Goal: Transaction & Acquisition: Purchase product/service

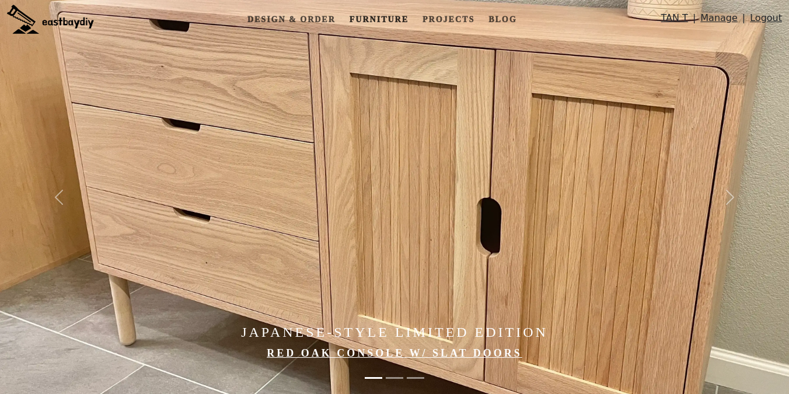
click at [391, 21] on link "Furniture" at bounding box center [379, 20] width 68 height 22
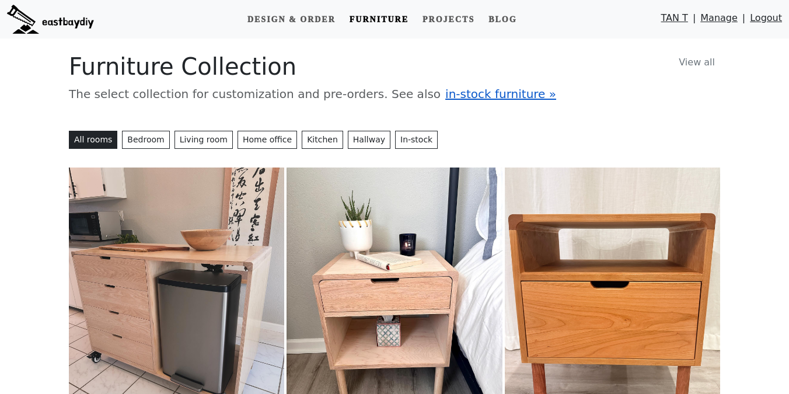
click at [445, 93] on span "in-stock furniture »" at bounding box center [500, 94] width 111 height 14
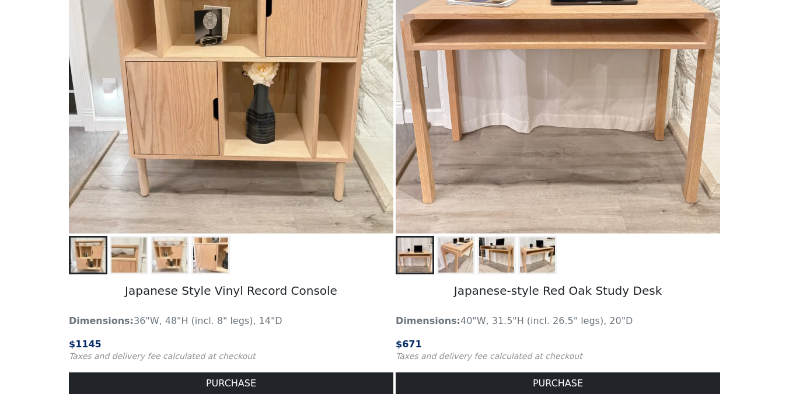
scroll to position [426, 0]
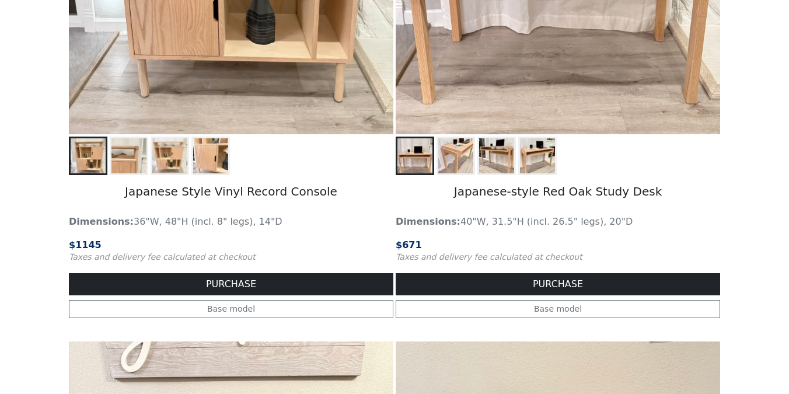
click at [278, 249] on p "$ 1145" at bounding box center [231, 245] width 325 height 14
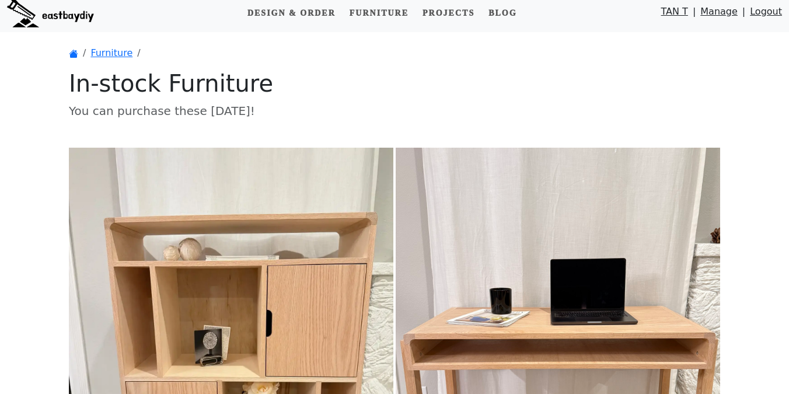
scroll to position [0, 0]
